Goal: Task Accomplishment & Management: Manage account settings

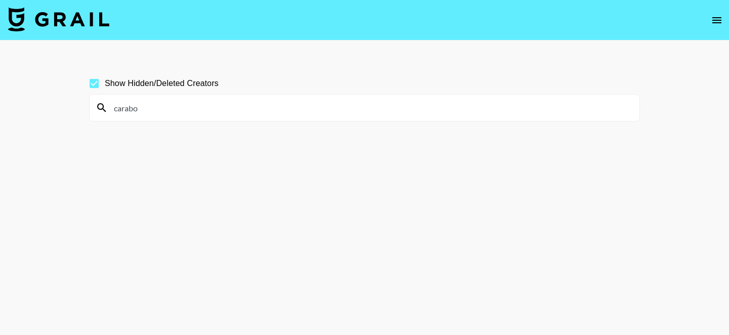
scroll to position [49, 0]
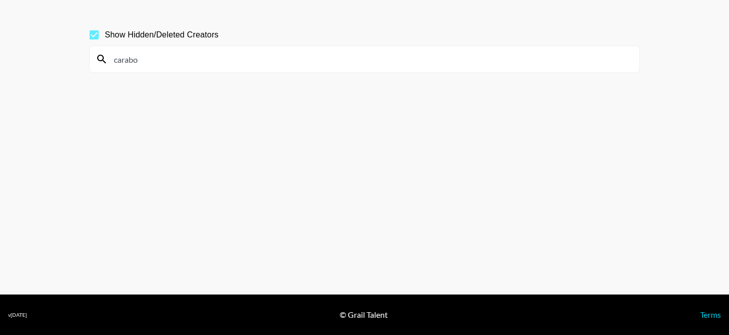
click at [290, 54] on input "carabo" at bounding box center [371, 59] width 526 height 16
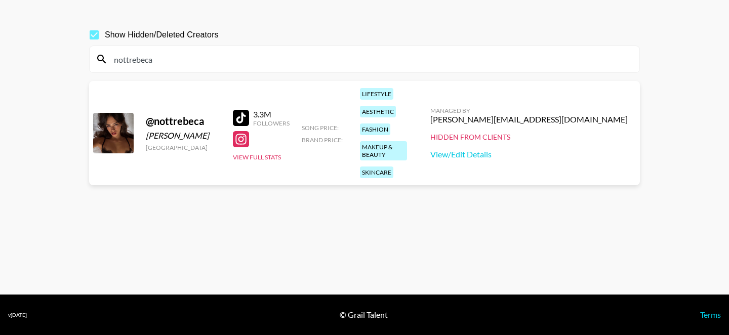
type input "nottrebeca"
click at [571, 146] on div "Managed By evelyn@grail-talent.com Hidden from Clients View/Edit Details" at bounding box center [529, 133] width 214 height 69
click at [570, 149] on link "View/Edit Details" at bounding box center [530, 154] width 198 height 10
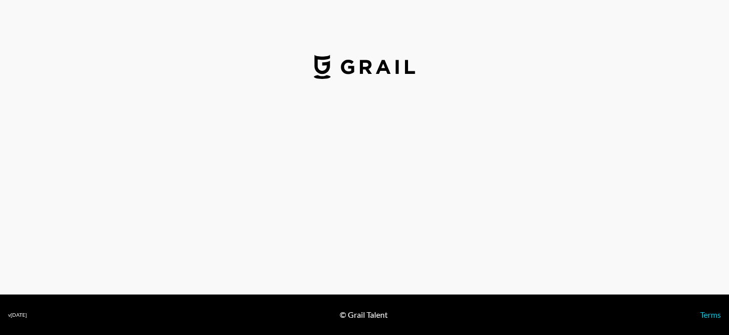
select select "USD"
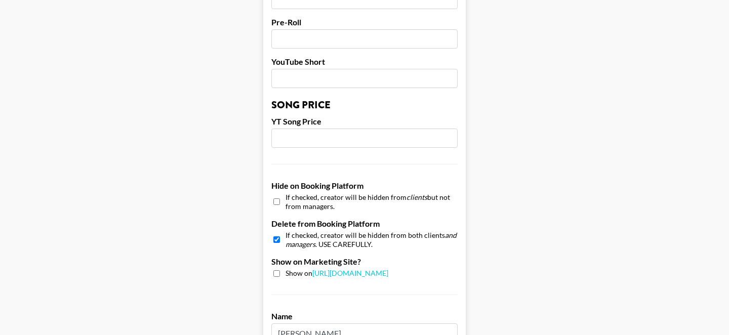
scroll to position [937, 0]
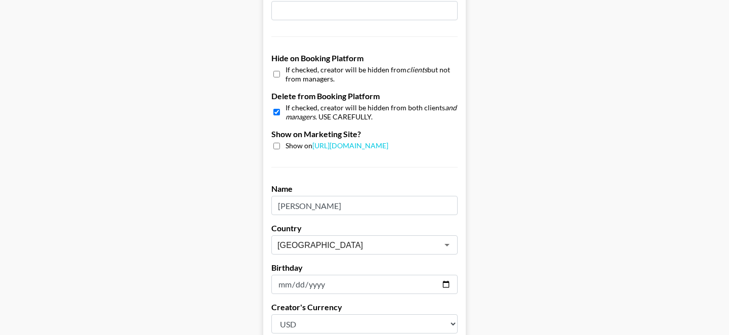
click at [278, 105] on input "checkbox" at bounding box center [277, 112] width 7 height 15
checkbox input "false"
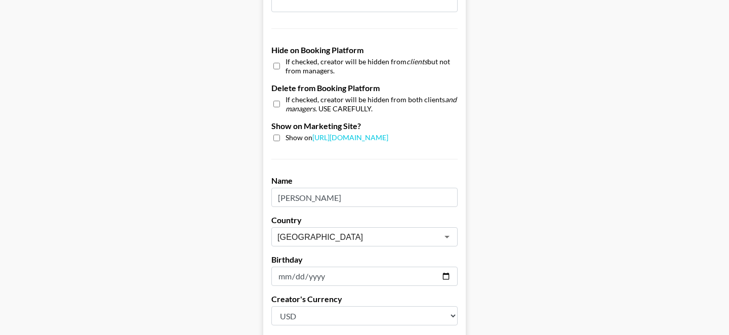
scroll to position [1039, 0]
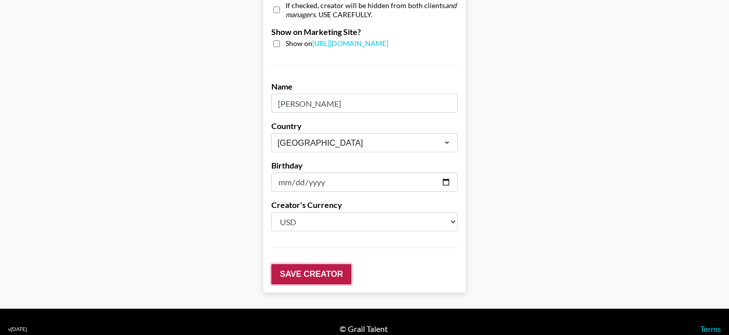
click at [309, 269] on input "Save Creator" at bounding box center [312, 274] width 80 height 20
click at [309, 268] on input "Save Creator" at bounding box center [312, 274] width 80 height 20
